Goal: Task Accomplishment & Management: Use online tool/utility

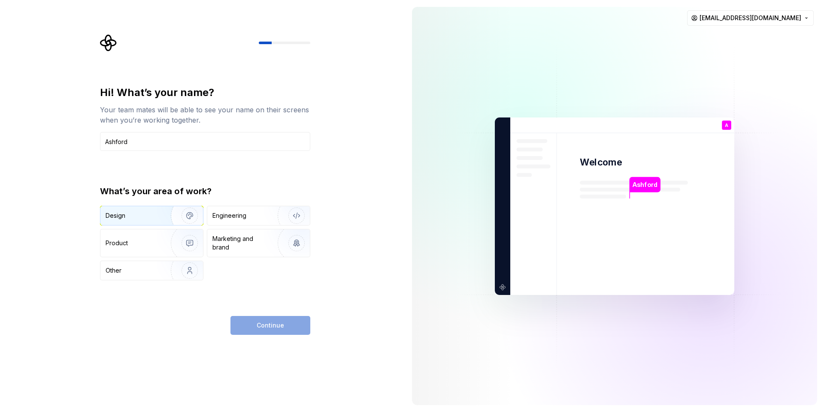
type input "Ashford"
click at [148, 220] on div "Design" at bounding box center [151, 215] width 103 height 19
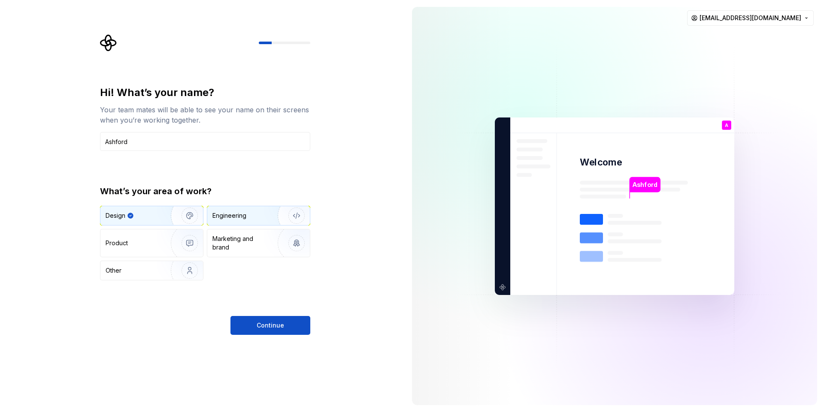
click at [242, 217] on div "Engineering" at bounding box center [229, 216] width 34 height 9
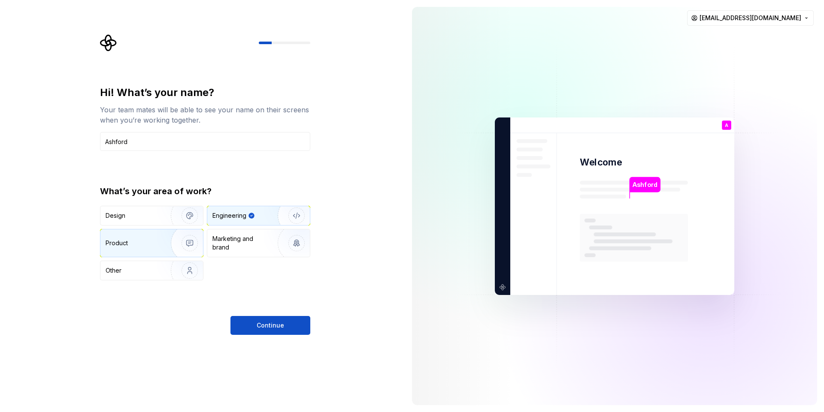
click at [182, 245] on img "button" at bounding box center [184, 243] width 55 height 57
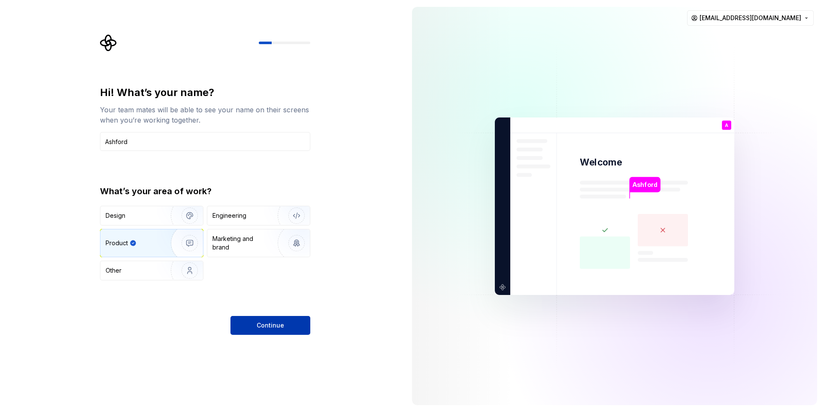
click at [266, 332] on button "Continue" at bounding box center [270, 325] width 80 height 19
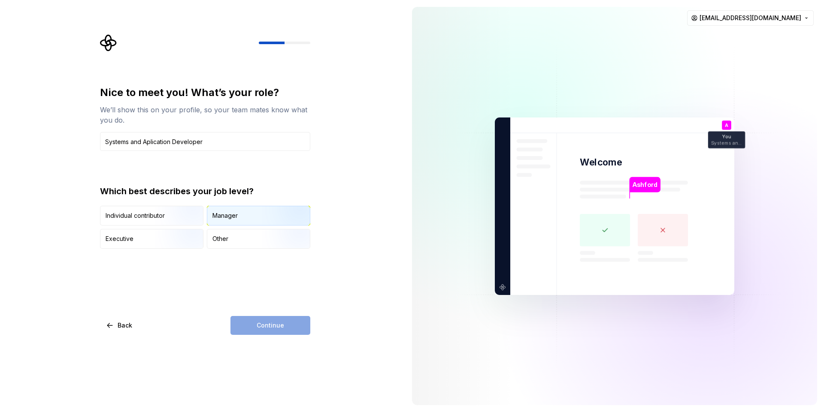
type input "Systems and Aplication Developer"
click at [233, 212] on div "Manager" at bounding box center [224, 216] width 25 height 9
click at [270, 326] on span "Continue" at bounding box center [270, 325] width 27 height 9
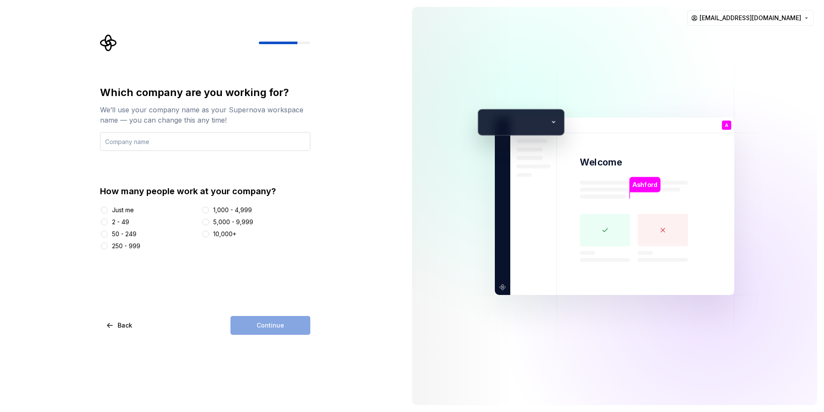
click at [181, 150] on input "text" at bounding box center [205, 141] width 210 height 19
type input "Telecontract"
click at [106, 210] on button "Just me" at bounding box center [104, 210] width 7 height 7
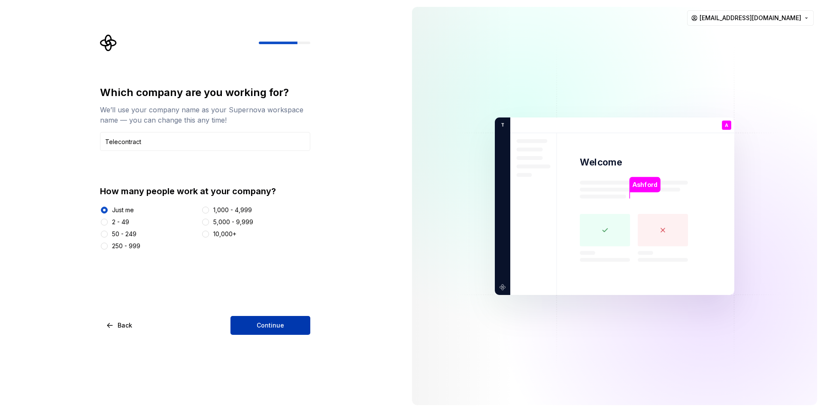
click at [281, 325] on span "Continue" at bounding box center [270, 325] width 27 height 9
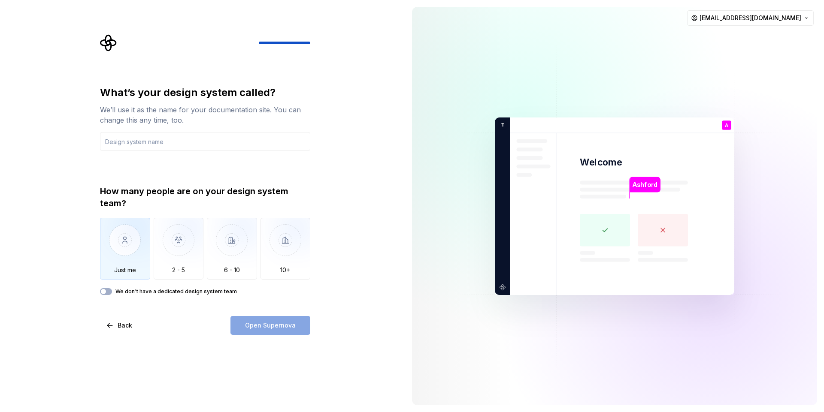
click at [126, 258] on img "button" at bounding box center [125, 246] width 50 height 57
click at [124, 149] on input "text" at bounding box center [205, 141] width 210 height 19
type input "m"
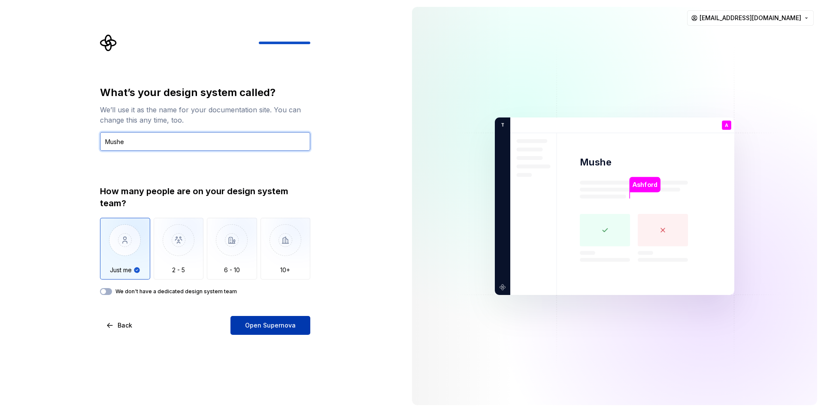
type input "Mushe"
click at [272, 329] on span "Open Supernova" at bounding box center [270, 325] width 51 height 9
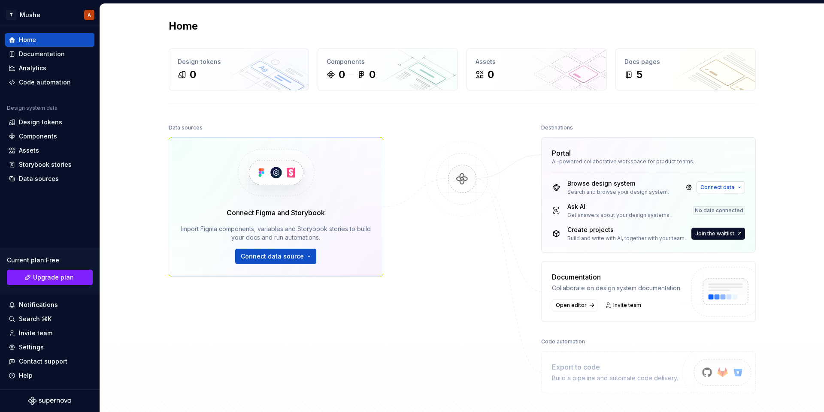
click at [726, 188] on span "Connect data" at bounding box center [717, 187] width 34 height 7
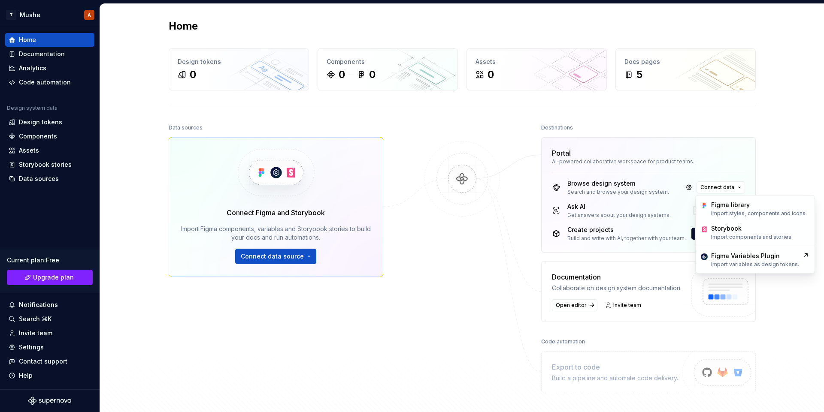
click at [542, 249] on div "Browse design system Search and browse your design system. Connect data Ask AI …" at bounding box center [648, 212] width 214 height 80
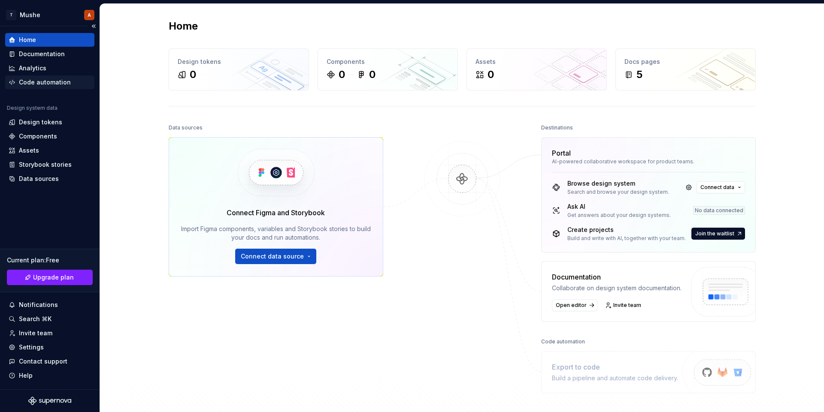
click at [59, 78] on div "Code automation" at bounding box center [45, 82] width 52 height 9
